Goal: Task Accomplishment & Management: Use online tool/utility

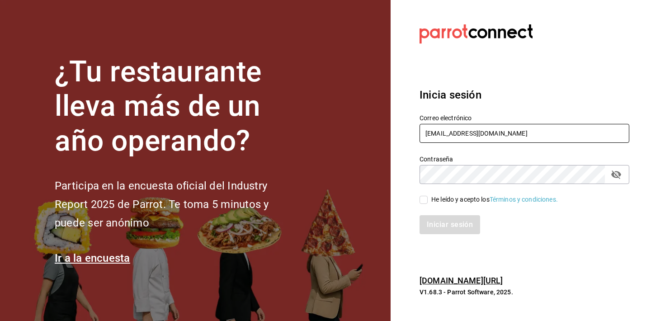
type input "[EMAIL_ADDRESS][DOMAIN_NAME]"
click at [624, 174] on div "Contraseña" at bounding box center [525, 174] width 210 height 19
click at [614, 177] on icon "passwordField" at bounding box center [616, 174] width 11 height 11
click at [464, 199] on div "He leído y acepto los Términos y condiciones." at bounding box center [495, 200] width 127 height 10
click at [428, 199] on input "He leído y acepto los Términos y condiciones." at bounding box center [424, 200] width 8 height 8
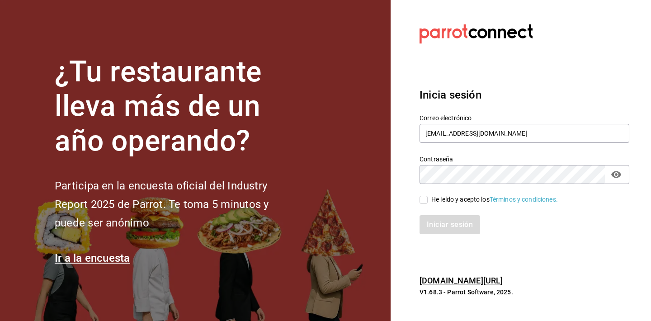
checkbox input "true"
click at [466, 228] on button "Iniciar sesión" at bounding box center [451, 224] width 62 height 19
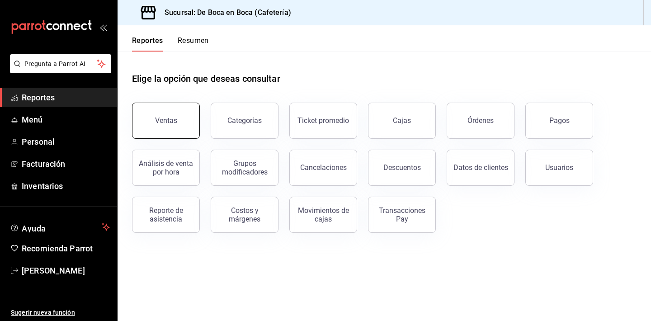
click at [193, 114] on button "Ventas" at bounding box center [166, 121] width 68 height 36
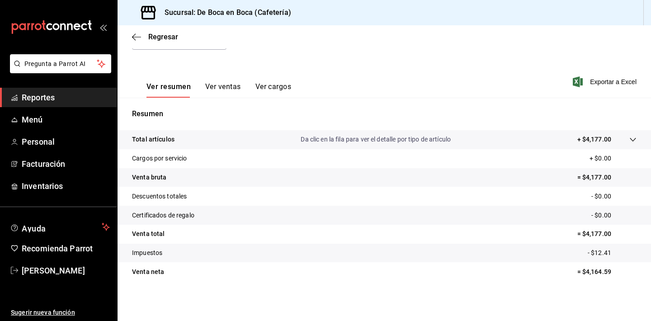
scroll to position [112, 0]
click at [164, 37] on span "Regresar" at bounding box center [163, 37] width 30 height 9
